Goal: Task Accomplishment & Management: Use online tool/utility

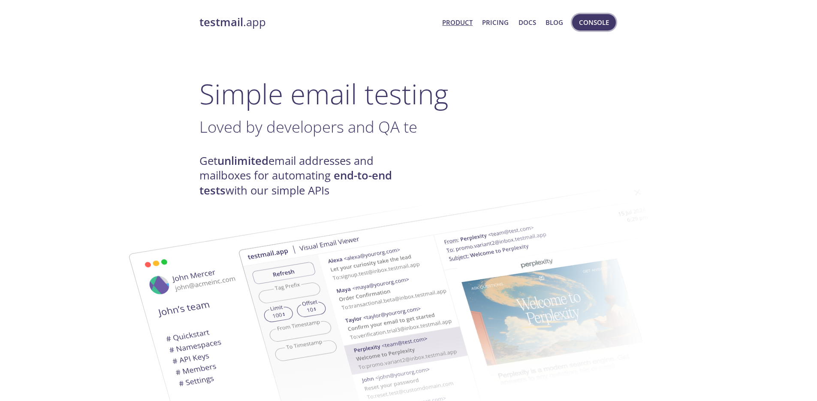
click at [574, 28] on button "Console" at bounding box center [594, 22] width 44 height 16
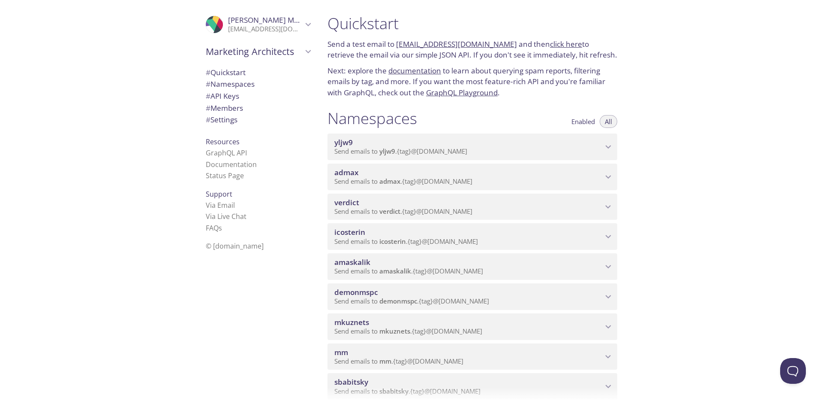
click at [387, 172] on span "admax" at bounding box center [469, 172] width 268 height 9
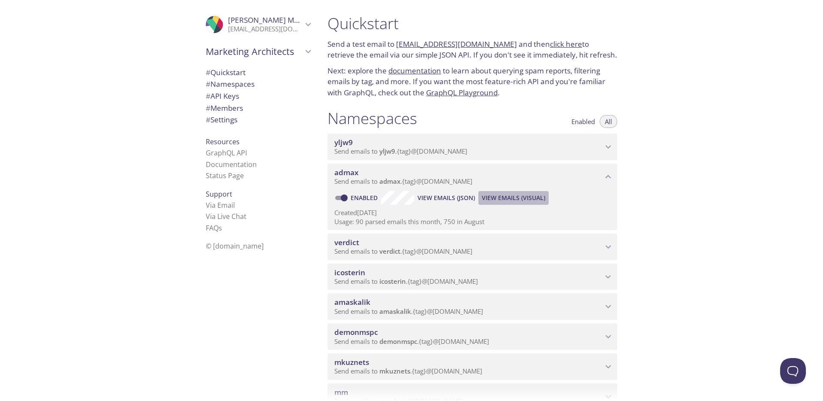
click at [523, 201] on span "View Emails (Visual)" at bounding box center [513, 198] width 63 height 10
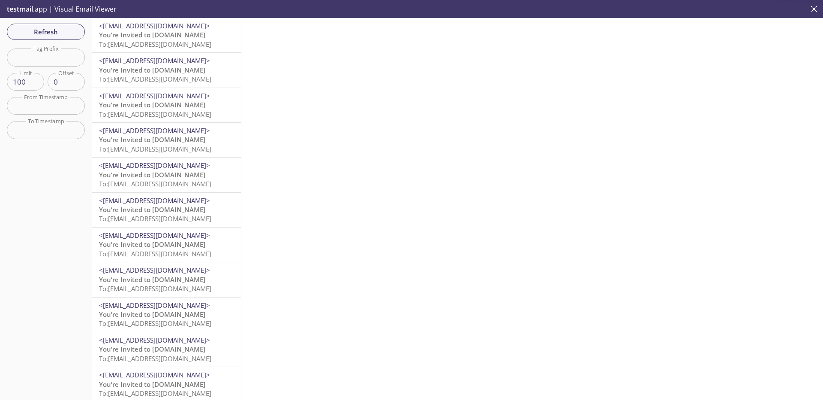
click at [77, 59] on input "text" at bounding box center [46, 57] width 78 height 18
paste input "[EMAIL_ADDRESS][DOMAIN_NAME]"
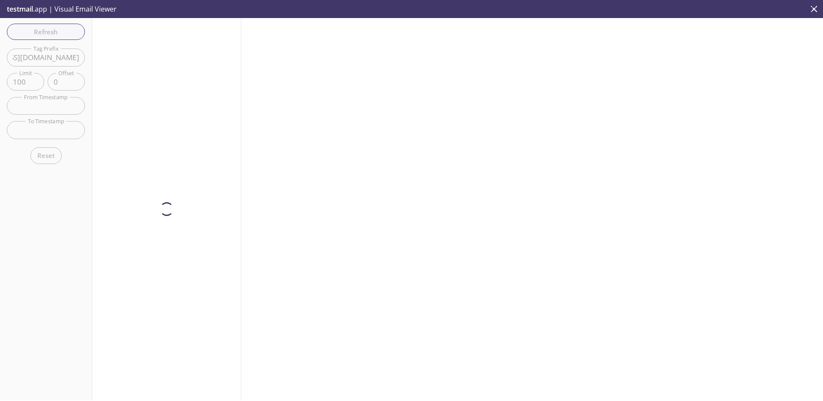
scroll to position [0, 31]
drag, startPoint x: 75, startPoint y: 57, endPoint x: 38, endPoint y: 57, distance: 37.7
click at [38, 57] on input "[EMAIL_ADDRESS][DOMAIN_NAME]" at bounding box center [46, 57] width 78 height 18
drag, startPoint x: 33, startPoint y: 58, endPoint x: 141, endPoint y: 57, distance: 108.5
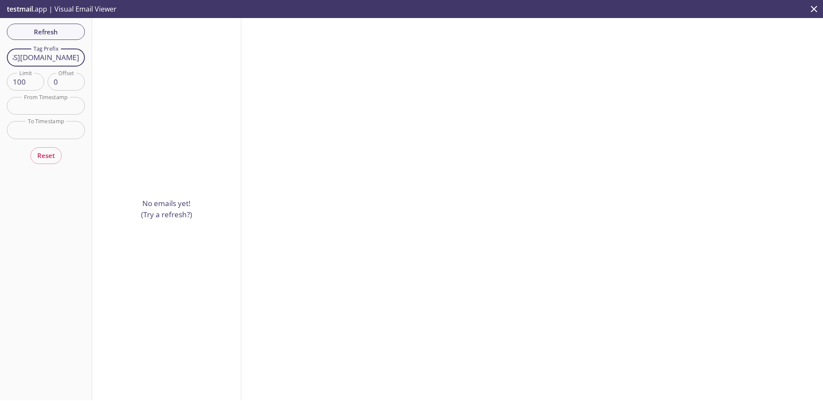
click at [141, 57] on div "Refresh Filters Tag Prefix [EMAIL_ADDRESS][DOMAIN_NAME] Tag Prefix Limit 100 Li…" at bounding box center [411, 209] width 823 height 382
drag, startPoint x: 45, startPoint y: 58, endPoint x: -57, endPoint y: 59, distance: 102.5
click at [0, 59] on html ".cls-1 { fill: #6d5ca8; } .cls-2 { fill: #3fc191; } .cls-3 { fill: #3b4752; } .…" at bounding box center [411, 200] width 823 height 401
type input "010803"
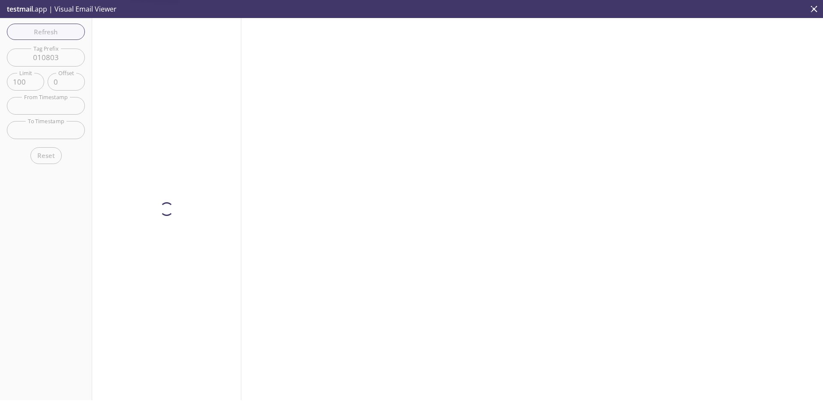
click at [139, 87] on div at bounding box center [166, 209] width 149 height 382
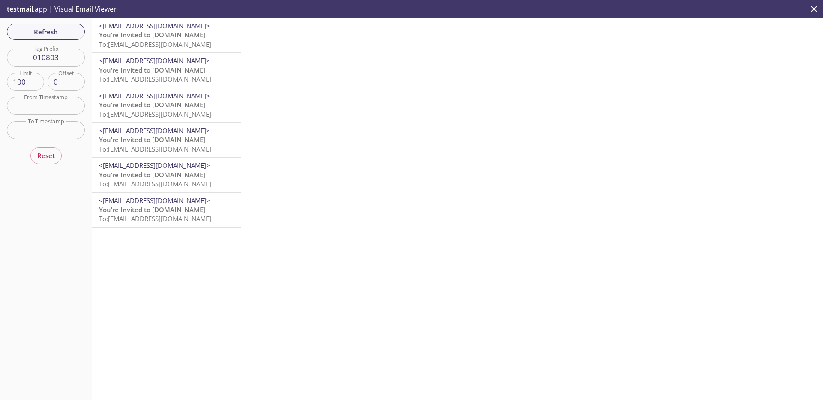
click at [172, 31] on span "You’re Invited to [DOMAIN_NAME]" at bounding box center [152, 34] width 106 height 9
